Goal: Information Seeking & Learning: Learn about a topic

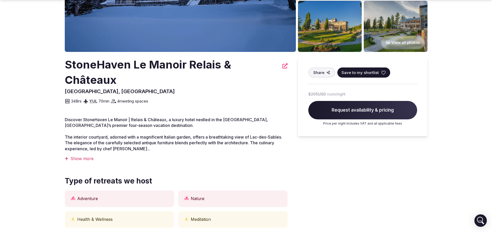
scroll to position [141, 0]
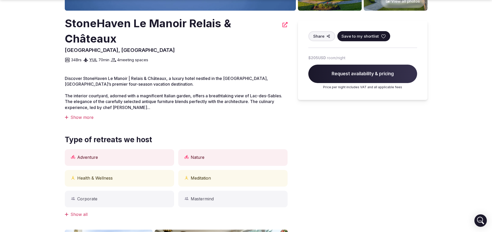
click at [84, 118] on div "Show more" at bounding box center [176, 117] width 223 height 6
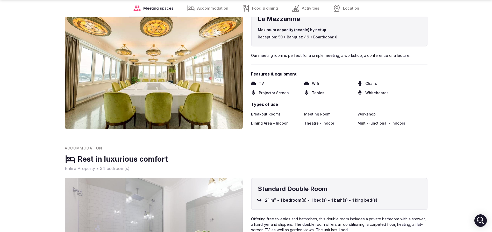
scroll to position [1230, 0]
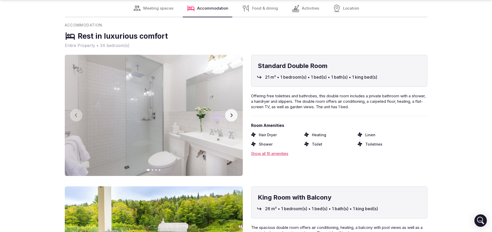
click at [233, 117] on icon "button" at bounding box center [231, 115] width 4 height 4
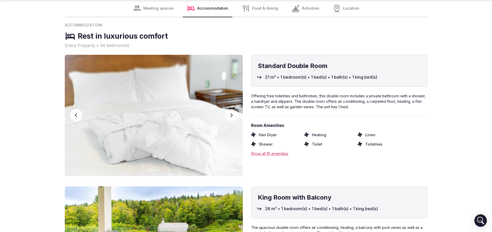
click at [233, 117] on icon "button" at bounding box center [231, 115] width 4 height 4
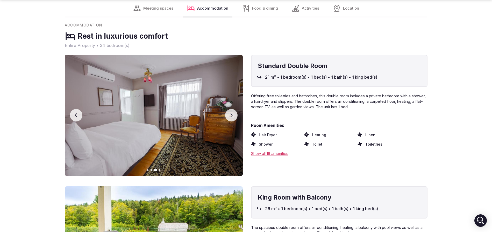
click at [233, 117] on icon "button" at bounding box center [231, 115] width 4 height 4
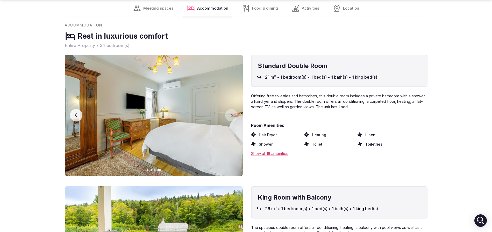
click at [272, 155] on div "Show all 16 amenities" at bounding box center [339, 152] width 176 height 5
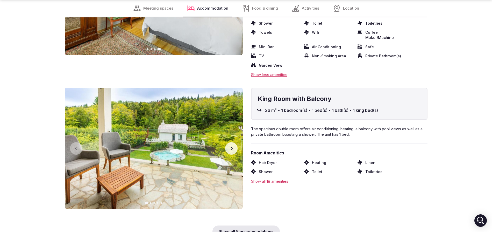
scroll to position [1374, 0]
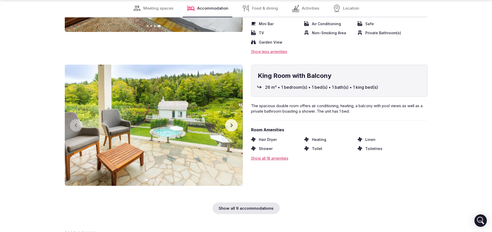
click at [251, 203] on div "Show all 9 accommodations" at bounding box center [245, 208] width 67 height 12
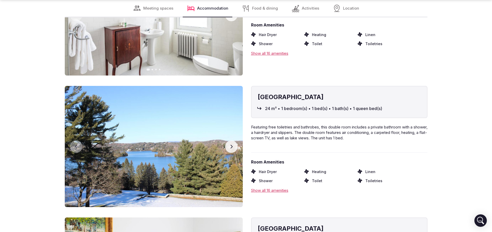
scroll to position [1617, 0]
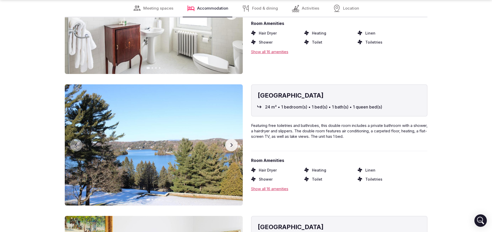
click at [234, 142] on button "Next slide" at bounding box center [231, 145] width 12 height 12
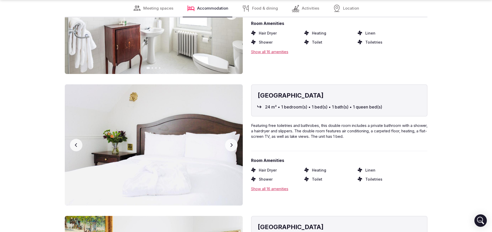
click at [234, 142] on button "Next slide" at bounding box center [231, 145] width 12 height 12
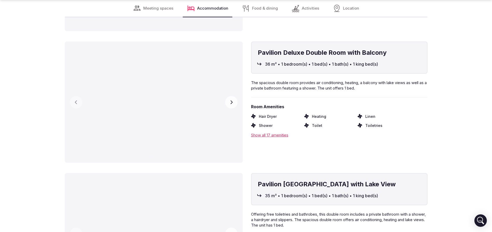
scroll to position [2100, 0]
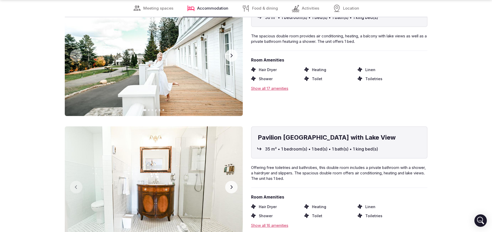
click at [229, 53] on icon "button" at bounding box center [231, 55] width 4 height 4
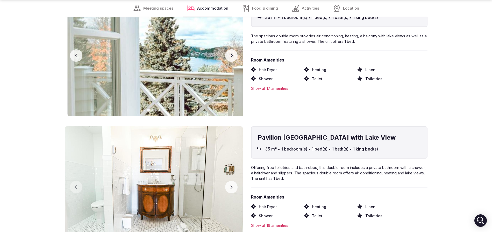
click at [229, 53] on icon "button" at bounding box center [231, 55] width 4 height 4
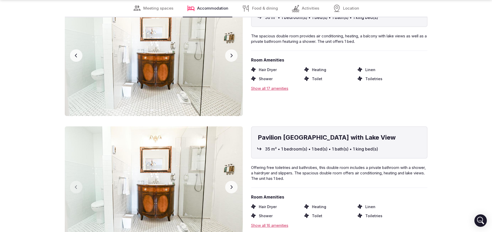
click at [229, 53] on icon "button" at bounding box center [231, 55] width 4 height 4
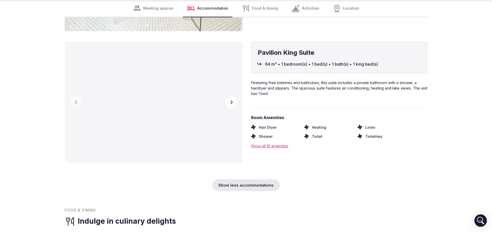
scroll to position [2320, 0]
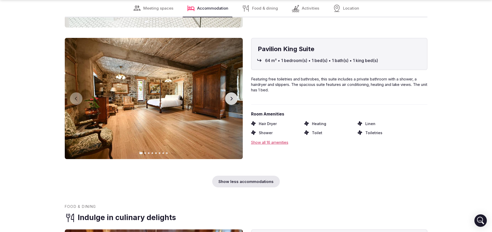
click at [230, 96] on icon "button" at bounding box center [231, 98] width 4 height 4
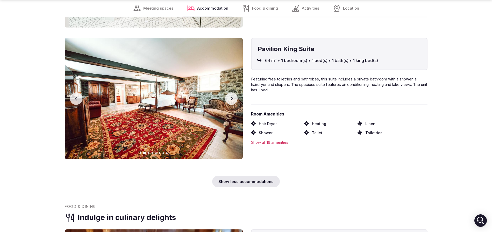
click at [230, 96] on icon "button" at bounding box center [231, 98] width 4 height 4
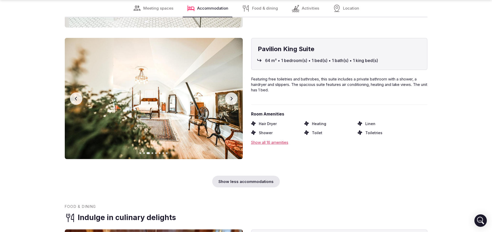
click at [230, 96] on icon "button" at bounding box center [231, 98] width 4 height 4
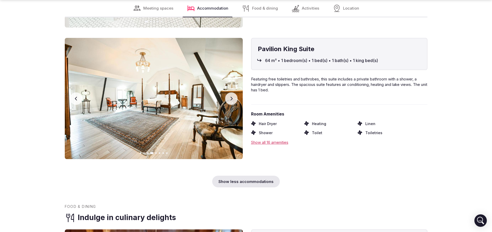
click at [230, 96] on icon "button" at bounding box center [231, 98] width 4 height 4
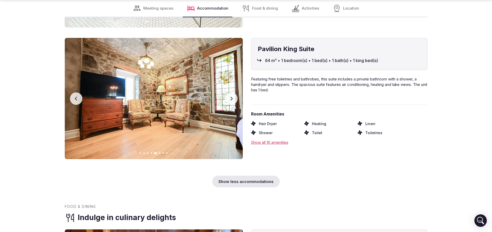
click at [230, 96] on icon "button" at bounding box center [231, 98] width 4 height 4
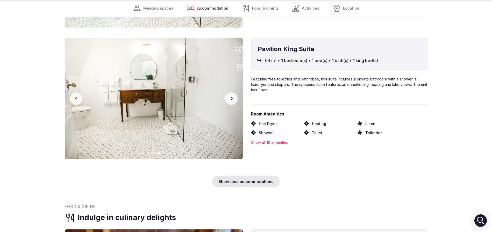
click at [230, 96] on icon "button" at bounding box center [231, 98] width 4 height 4
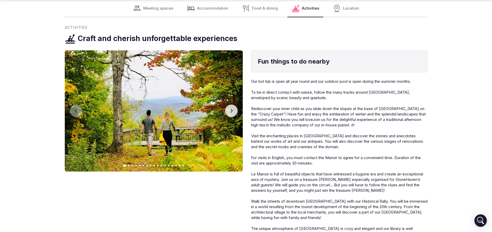
scroll to position [2663, 0]
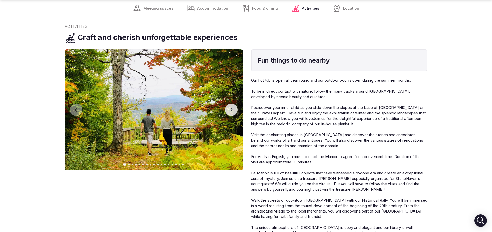
click at [231, 103] on button "Next slide" at bounding box center [231, 109] width 12 height 12
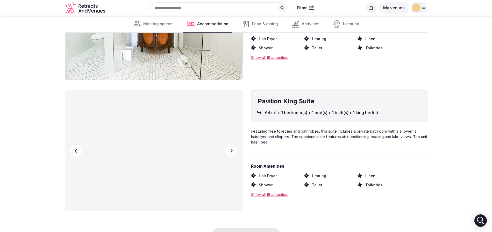
scroll to position [2088, 0]
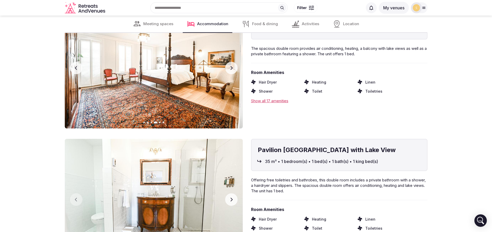
click at [313, 24] on span "Activities" at bounding box center [310, 23] width 17 height 5
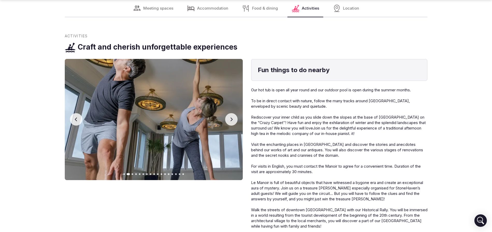
scroll to position [2655, 0]
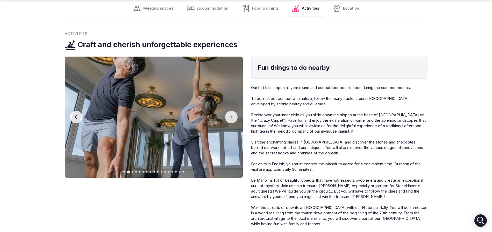
click at [341, 12] on div "Location" at bounding box center [345, 8] width 35 height 17
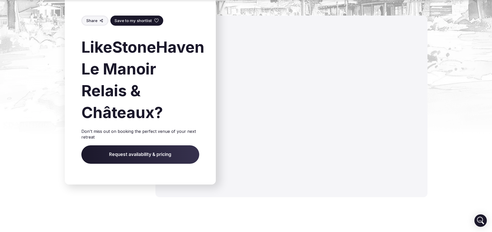
scroll to position [3217, 0]
